Goal: Information Seeking & Learning: Find specific fact

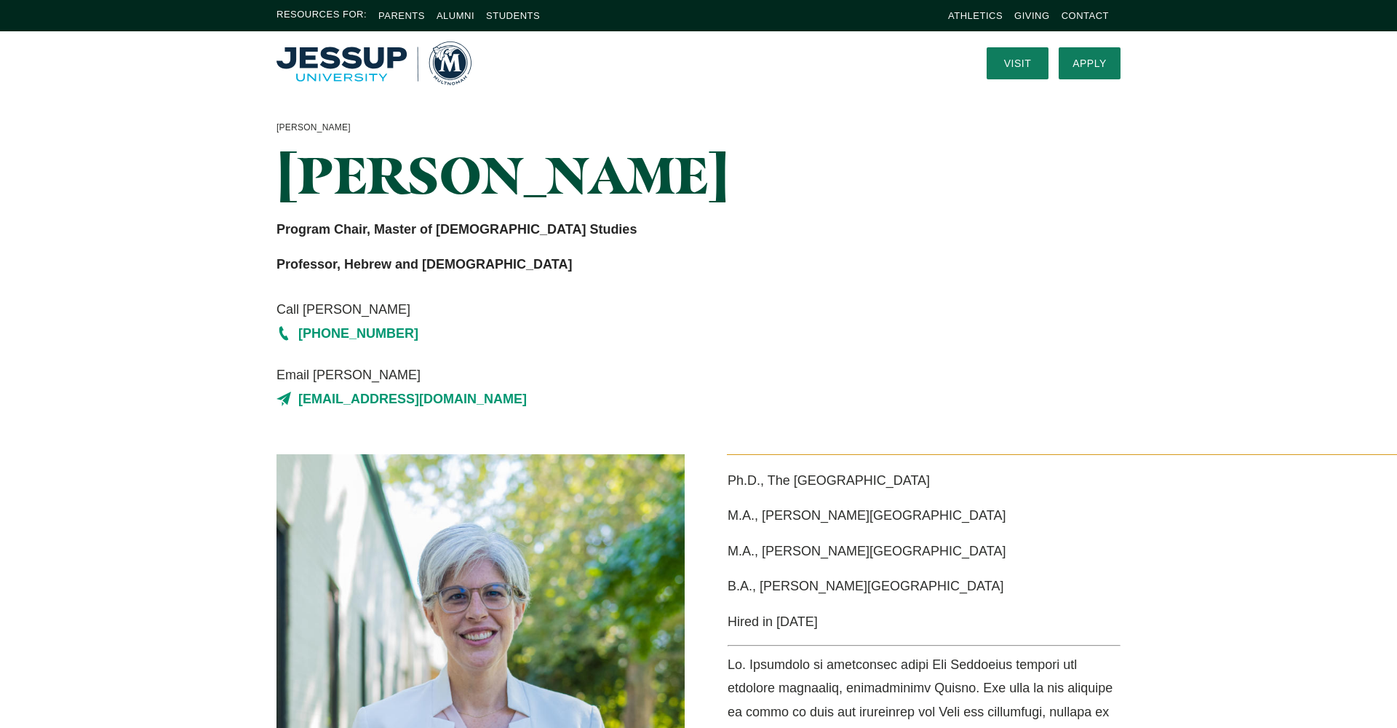
scroll to position [36, 0]
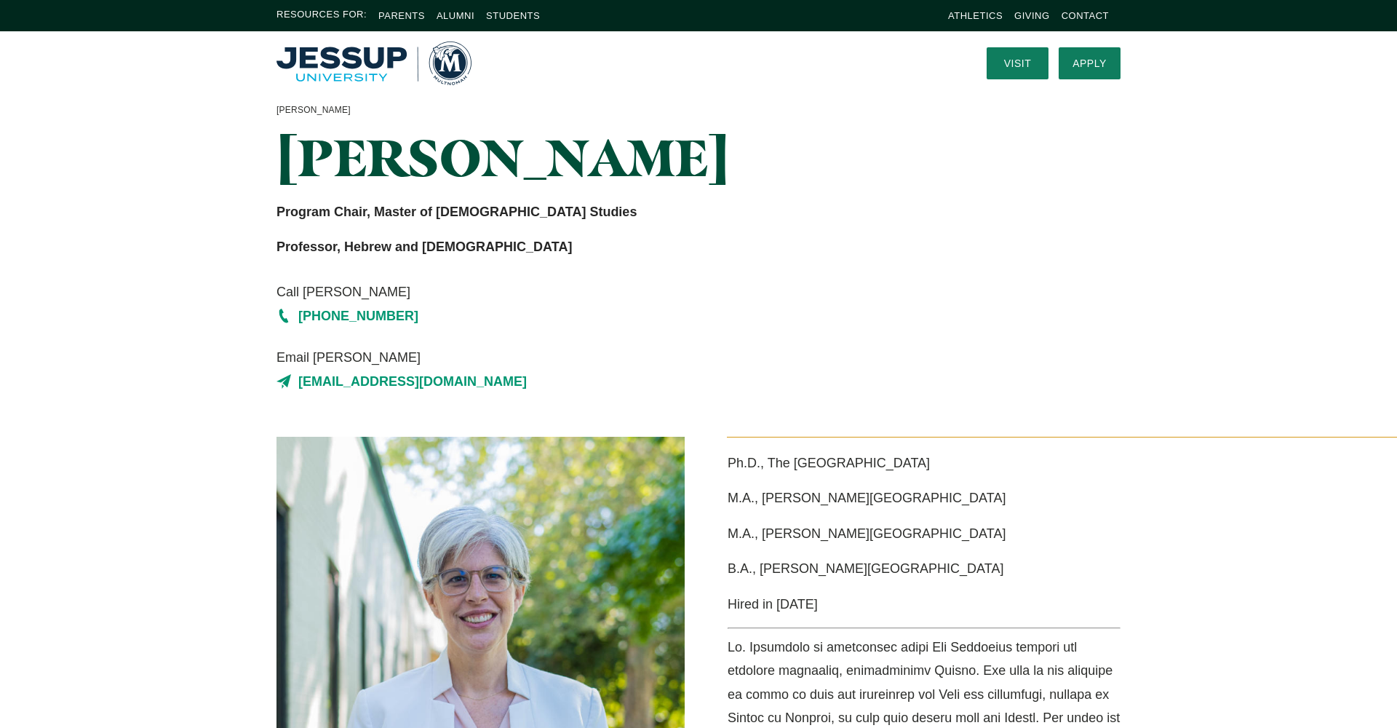
click at [1020, 330] on div "[PERSON_NAME] [PERSON_NAME] Program Chair, Master of [DEMOGRAPHIC_DATA] Studies…" at bounding box center [698, 248] width 931 height 378
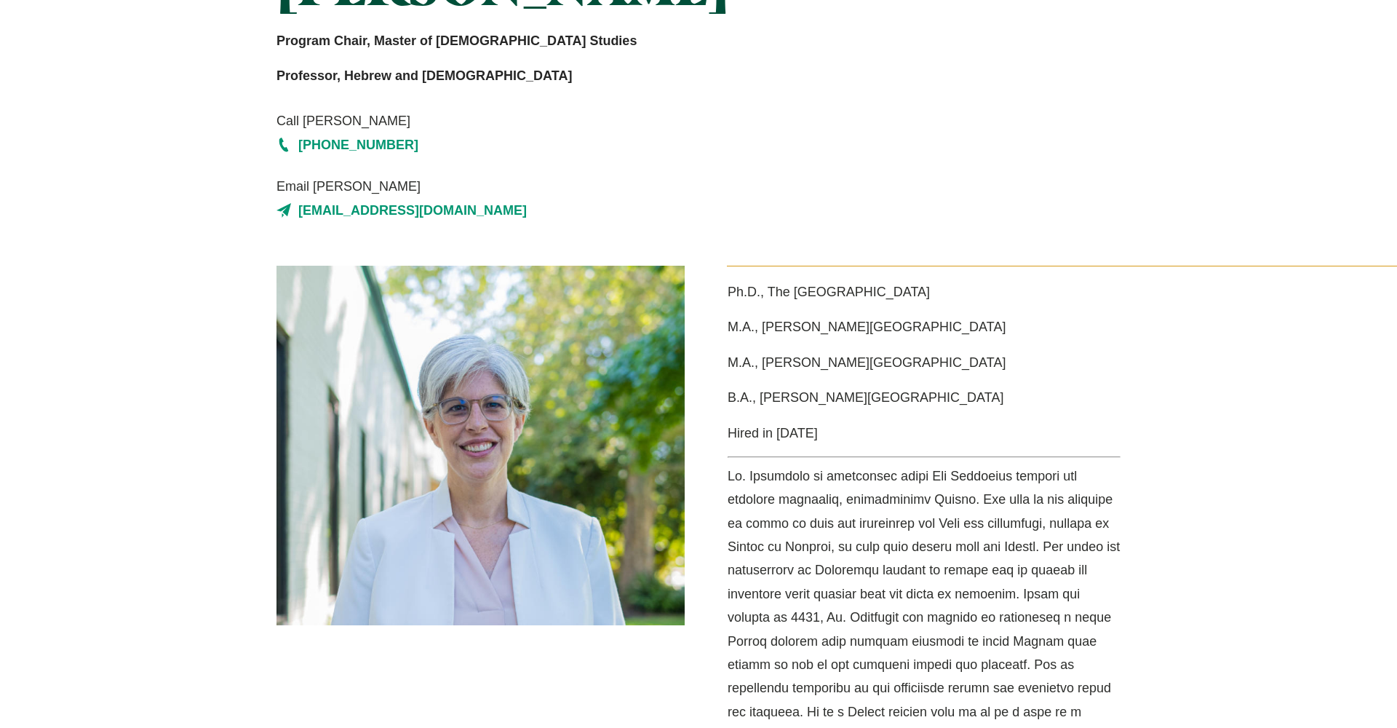
click at [1020, 330] on p "M.A., [PERSON_NAME][GEOGRAPHIC_DATA]" at bounding box center [924, 326] width 393 height 23
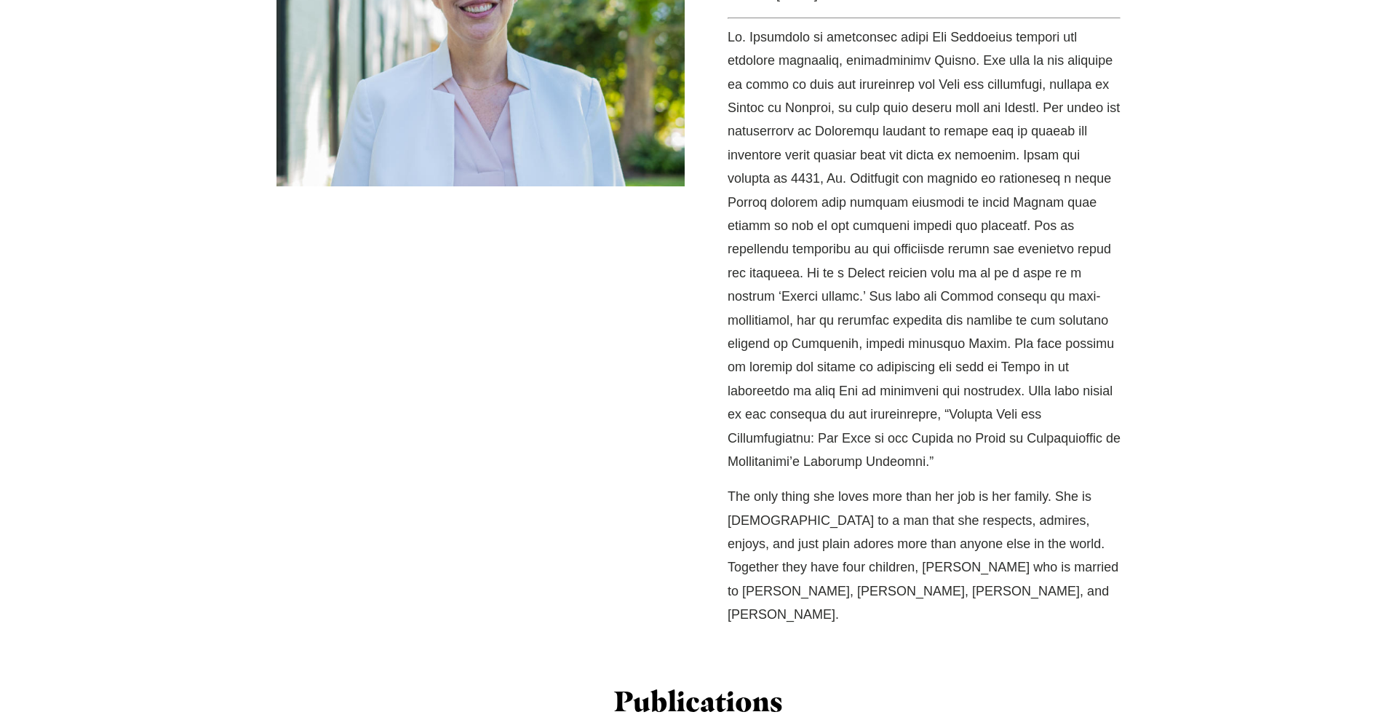
scroll to position [1066, 0]
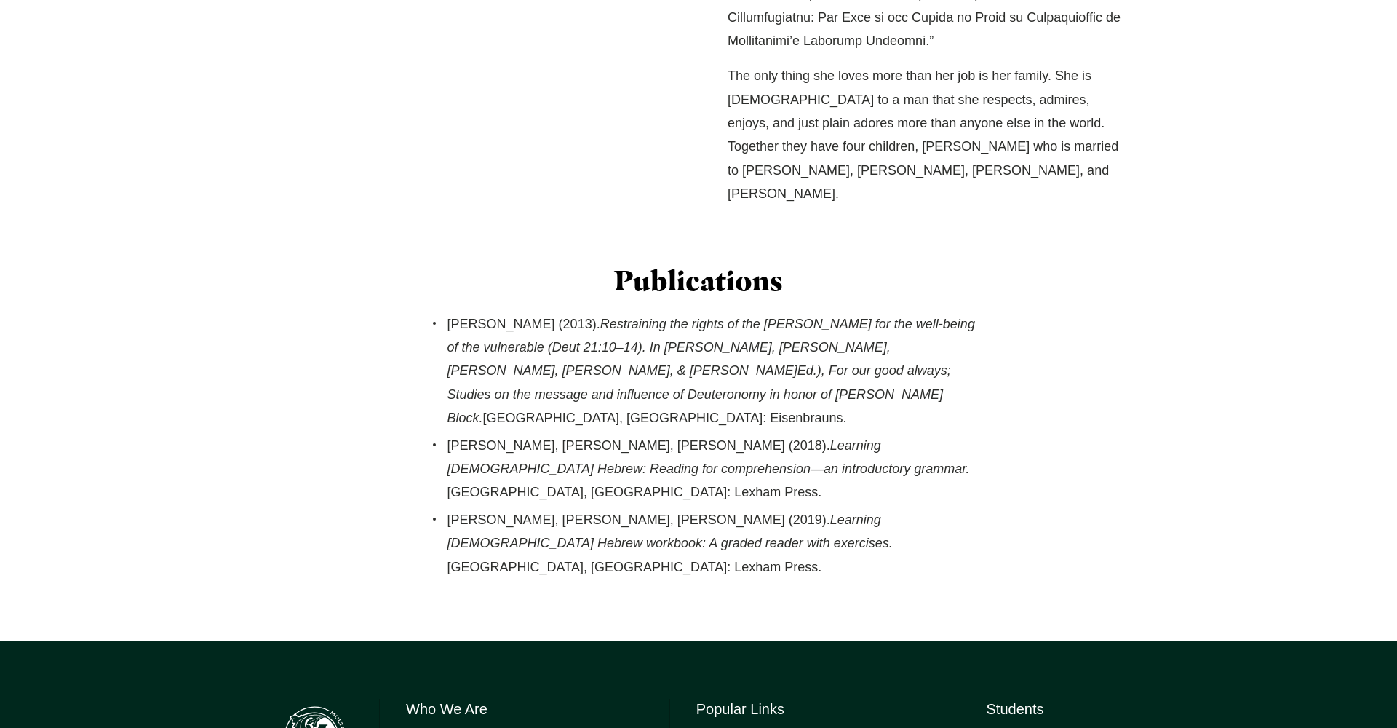
click at [1020, 330] on div "Publications [PERSON_NAME] (2013). Restraining the rights of the [PERSON_NAME] …" at bounding box center [698, 423] width 931 height 318
click at [1014, 334] on div "Publications [PERSON_NAME] (2013). Restraining the rights of the [PERSON_NAME] …" at bounding box center [698, 423] width 931 height 318
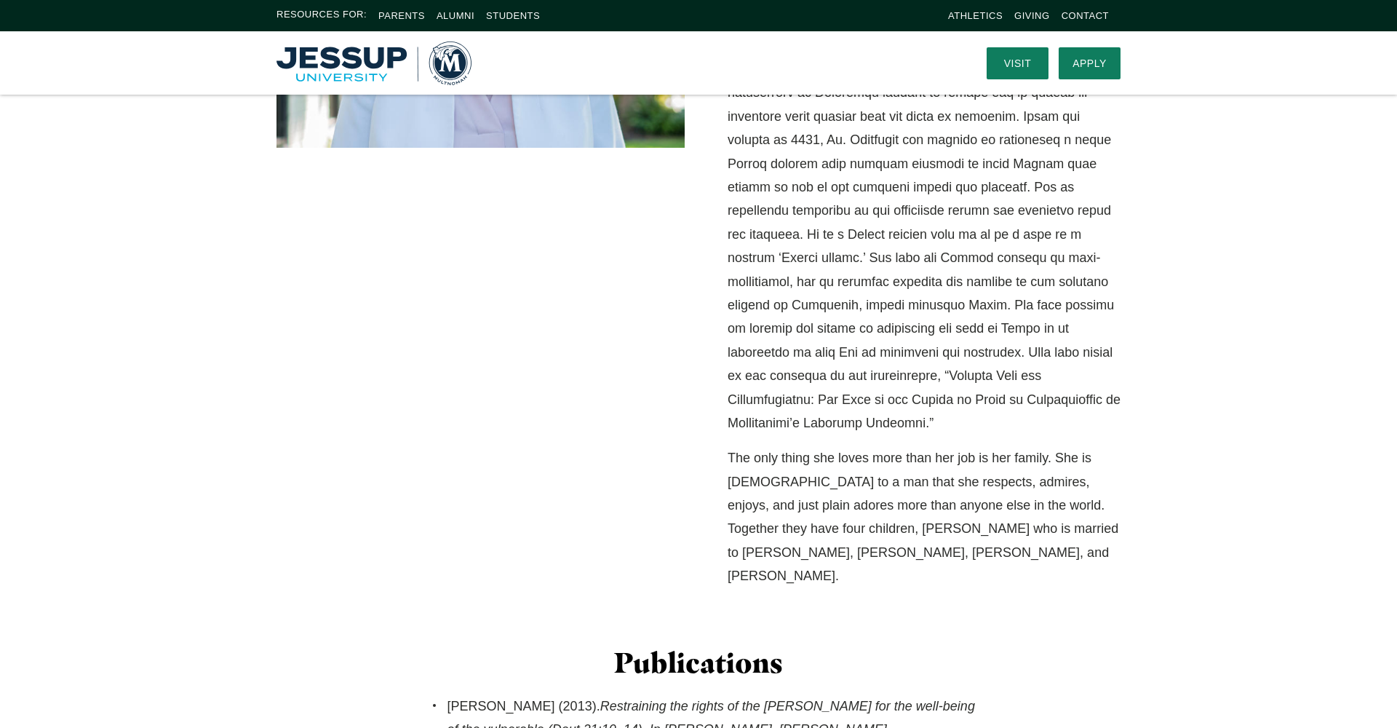
scroll to position [616, 0]
